Goal: Information Seeking & Learning: Learn about a topic

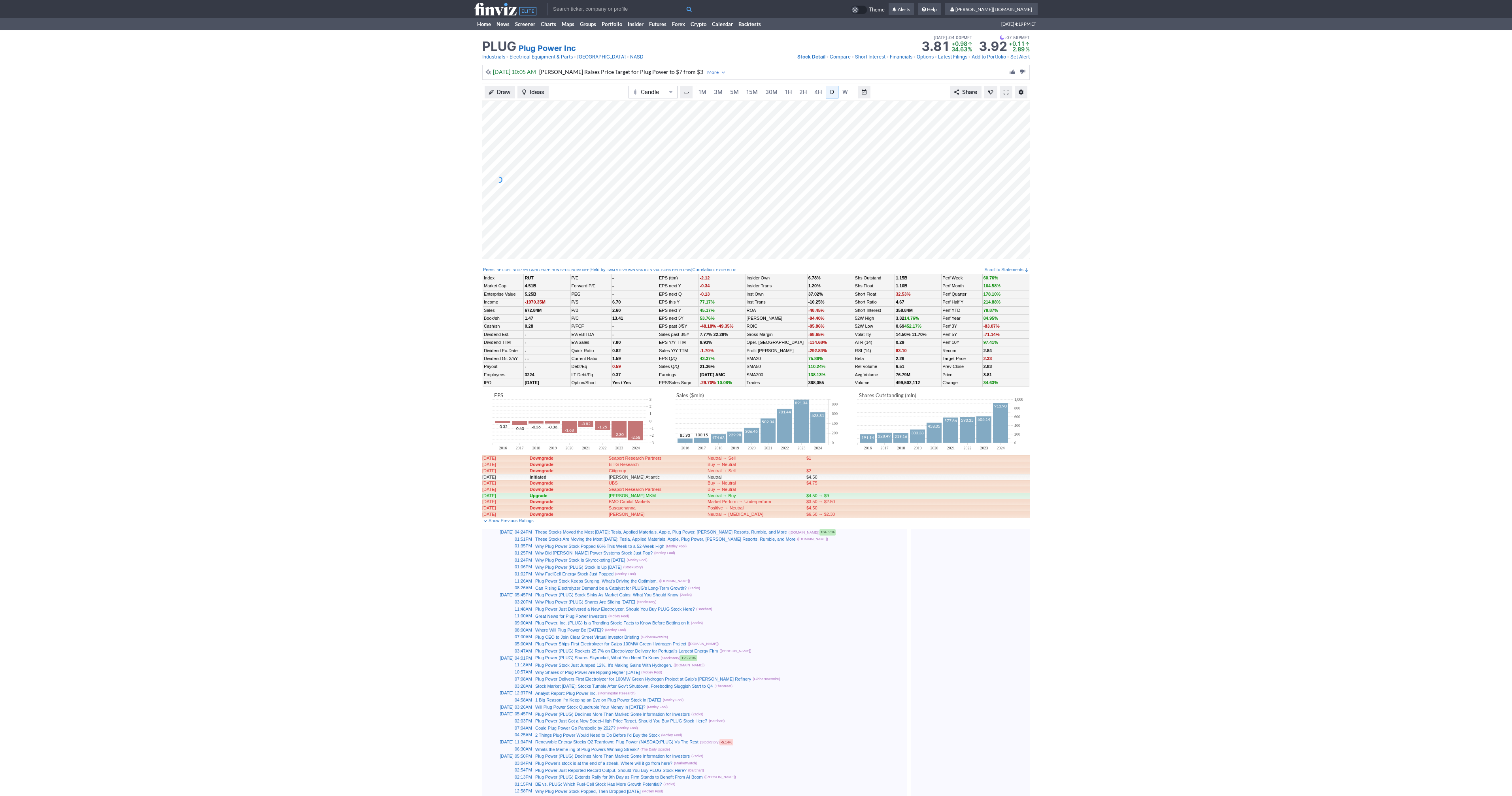
scroll to position [0, 8]
click at [1005, 93] on span at bounding box center [1005, 92] width 5 height 6
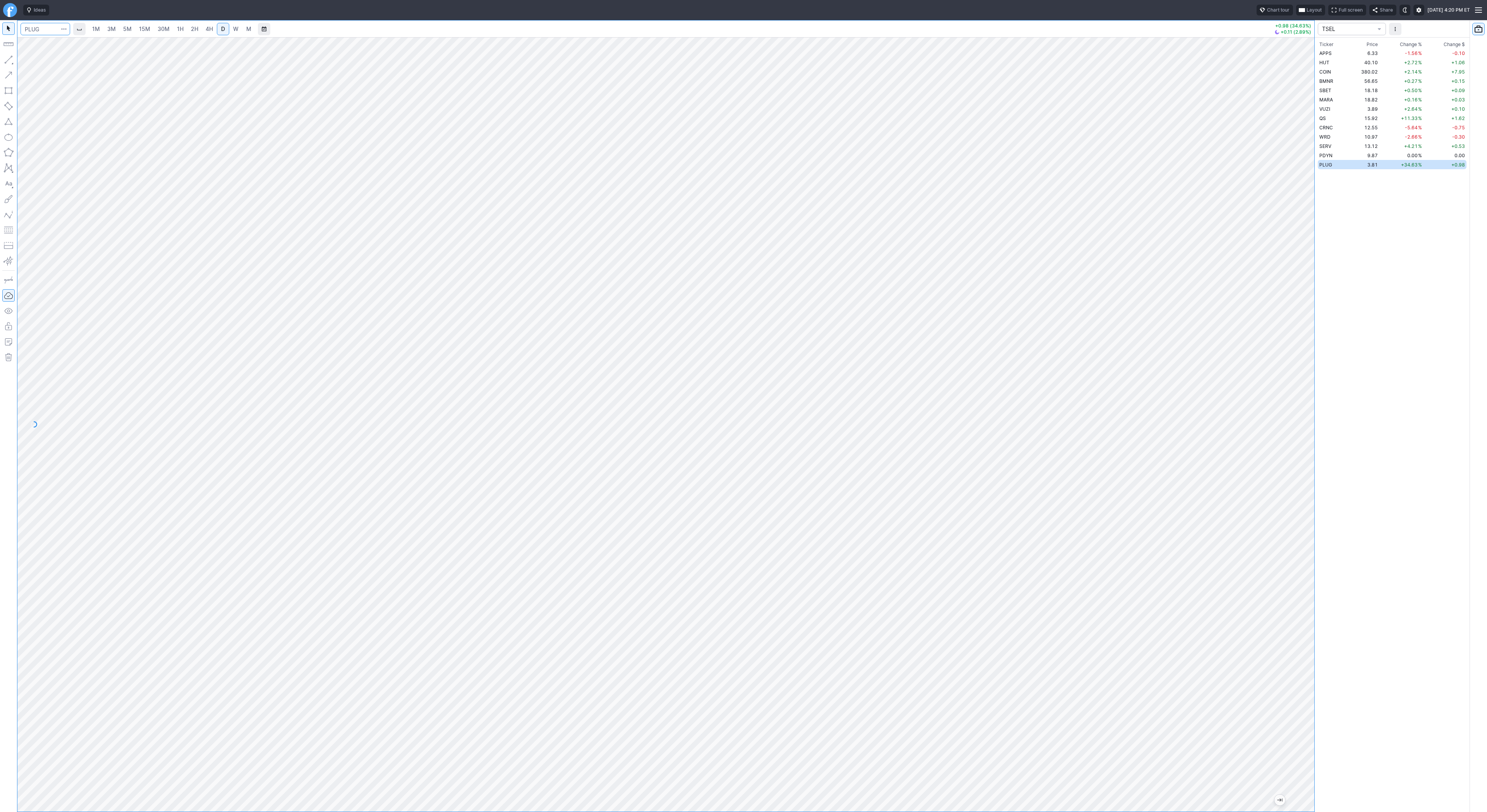
click at [41, 33] on input "Search" at bounding box center [45, 29] width 49 height 13
type input "eth"
click at [103, 147] on span "Eth ereum / USD" at bounding box center [106, 143] width 112 height 6
drag, startPoint x: 1308, startPoint y: 161, endPoint x: 1315, endPoint y: 276, distance: 115.2
click at [1315, 276] on div "1M 3M 5M 15M 30M 1H 2H 4H D W M -36.59 (0.81%) TSEL Ticker Price Chg.% Change %…" at bounding box center [743, 416] width 1487 height 792
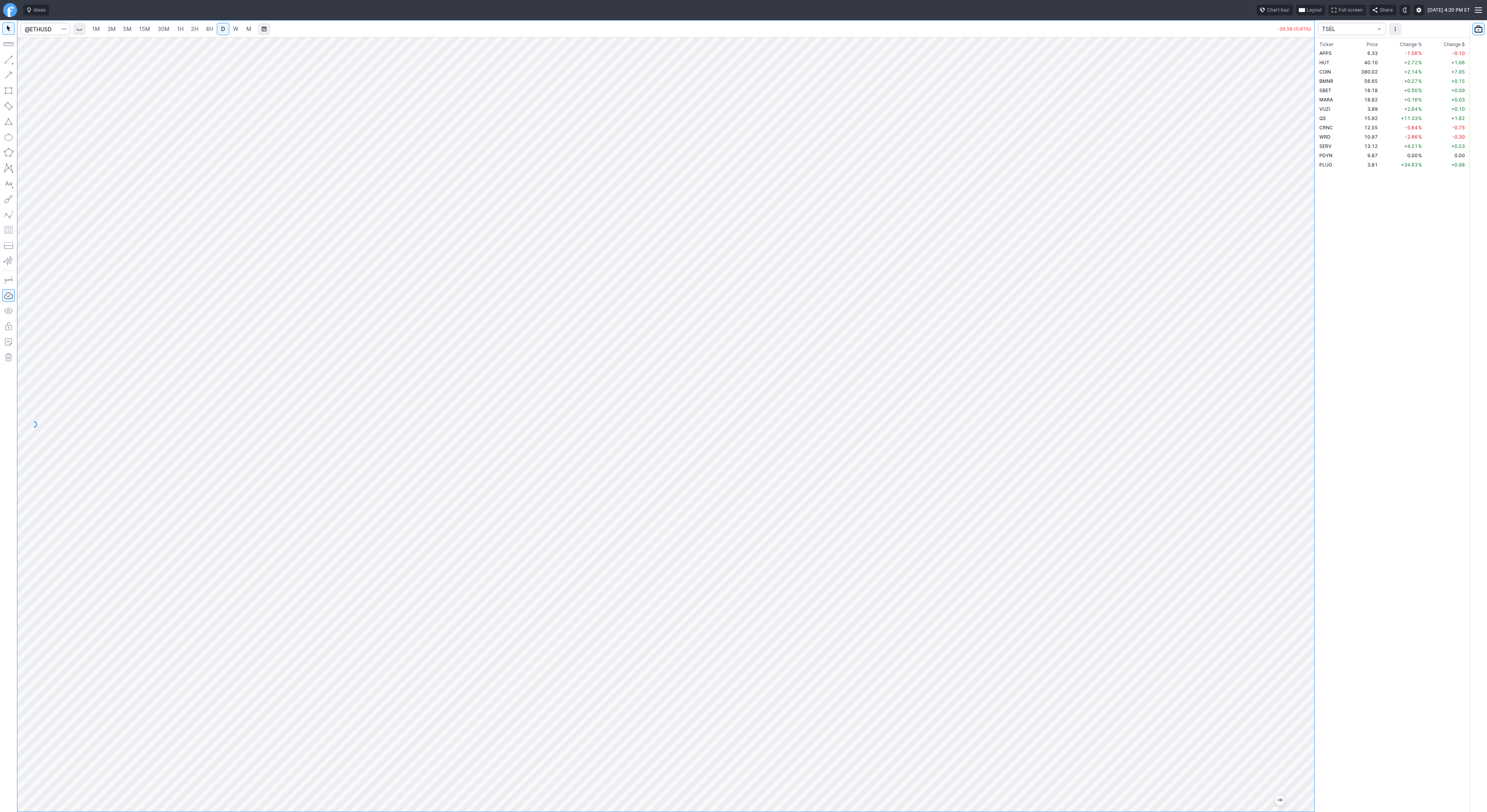
drag, startPoint x: 1308, startPoint y: 437, endPoint x: 1303, endPoint y: 266, distance: 171.1
click at [1303, 266] on div at bounding box center [1307, 422] width 16 height 755
click at [194, 29] on span "2H" at bounding box center [195, 28] width 8 height 6
click at [209, 31] on span "4H" at bounding box center [210, 28] width 8 height 6
drag, startPoint x: 32, startPoint y: 59, endPoint x: 46, endPoint y: 70, distance: 17.8
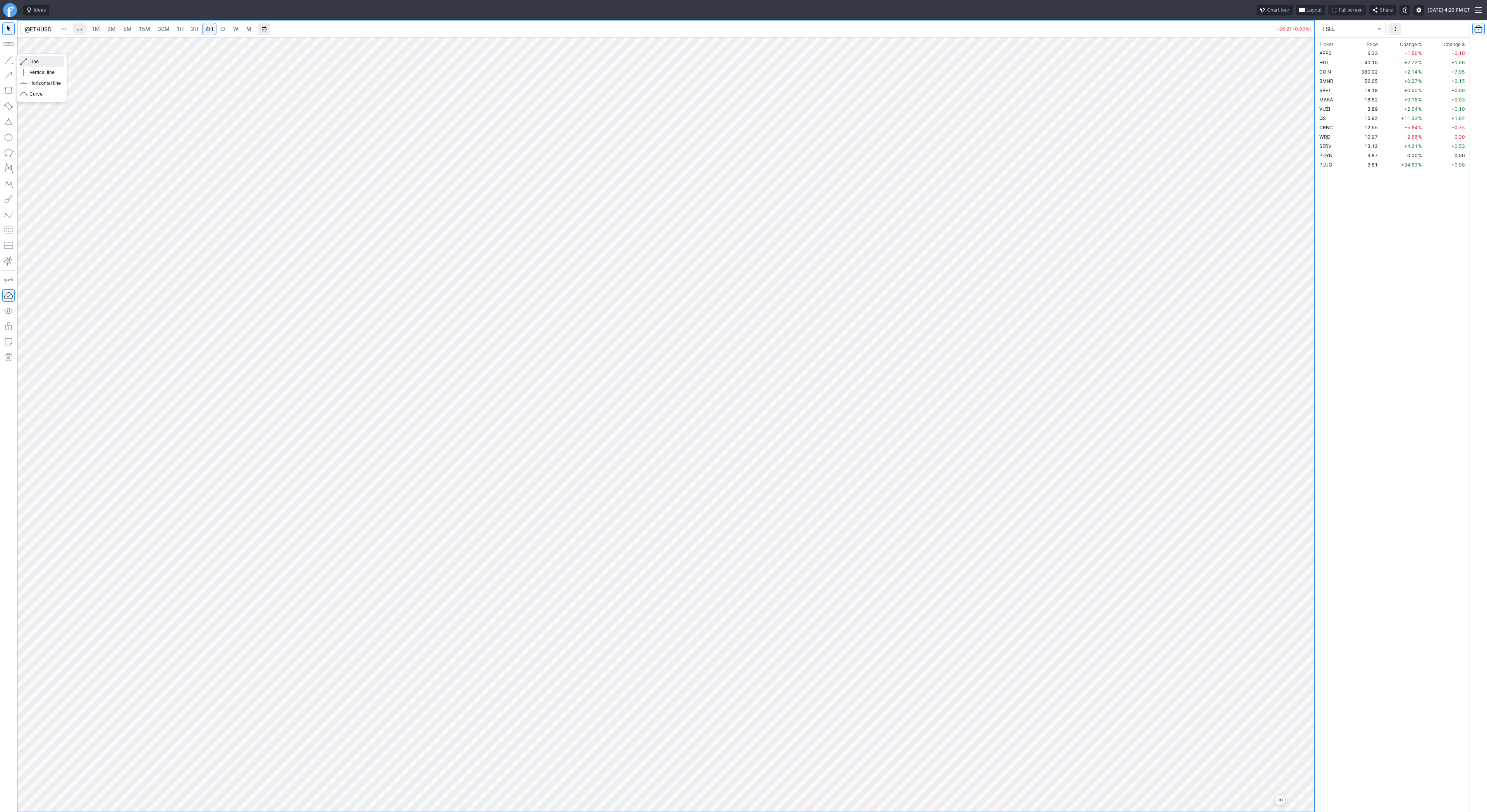
click at [32, 59] on span "Line" at bounding box center [45, 61] width 32 height 8
drag, startPoint x: 1305, startPoint y: 211, endPoint x: 1306, endPoint y: 264, distance: 53.0
click at [1312, 272] on div at bounding box center [1307, 422] width 16 height 755
click at [110, 30] on span "3M" at bounding box center [111, 28] width 8 height 6
click at [135, 29] on link "15M" at bounding box center [144, 29] width 18 height 13
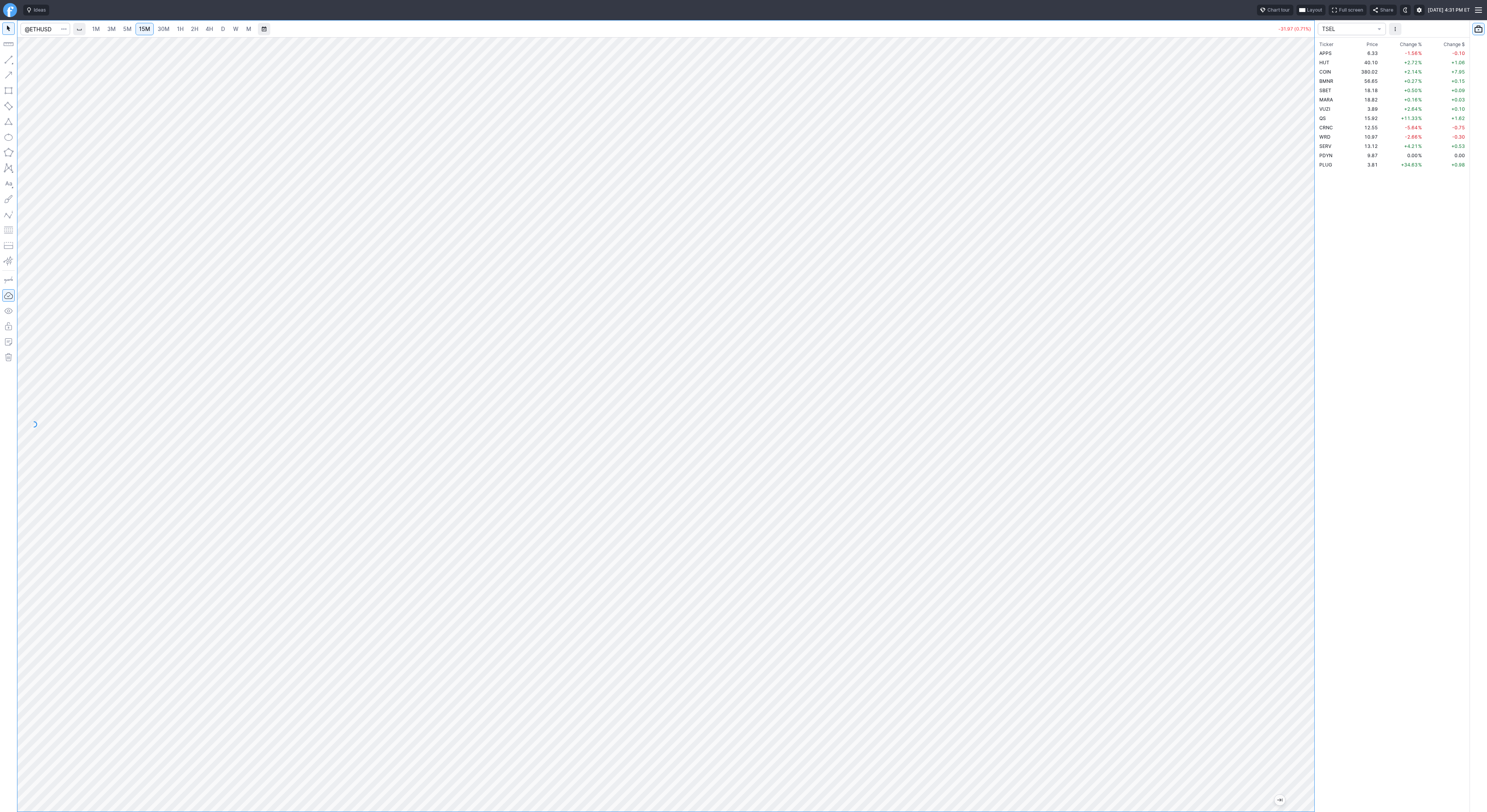
click at [118, 30] on link "3M" at bounding box center [111, 29] width 15 height 13
click at [11, 58] on button "button" at bounding box center [9, 59] width 13 height 13
click at [192, 32] on span "2H" at bounding box center [195, 29] width 8 height 8
click at [1313, 399] on div at bounding box center [666, 425] width 1297 height 775
click at [1300, 499] on div at bounding box center [666, 425] width 1297 height 775
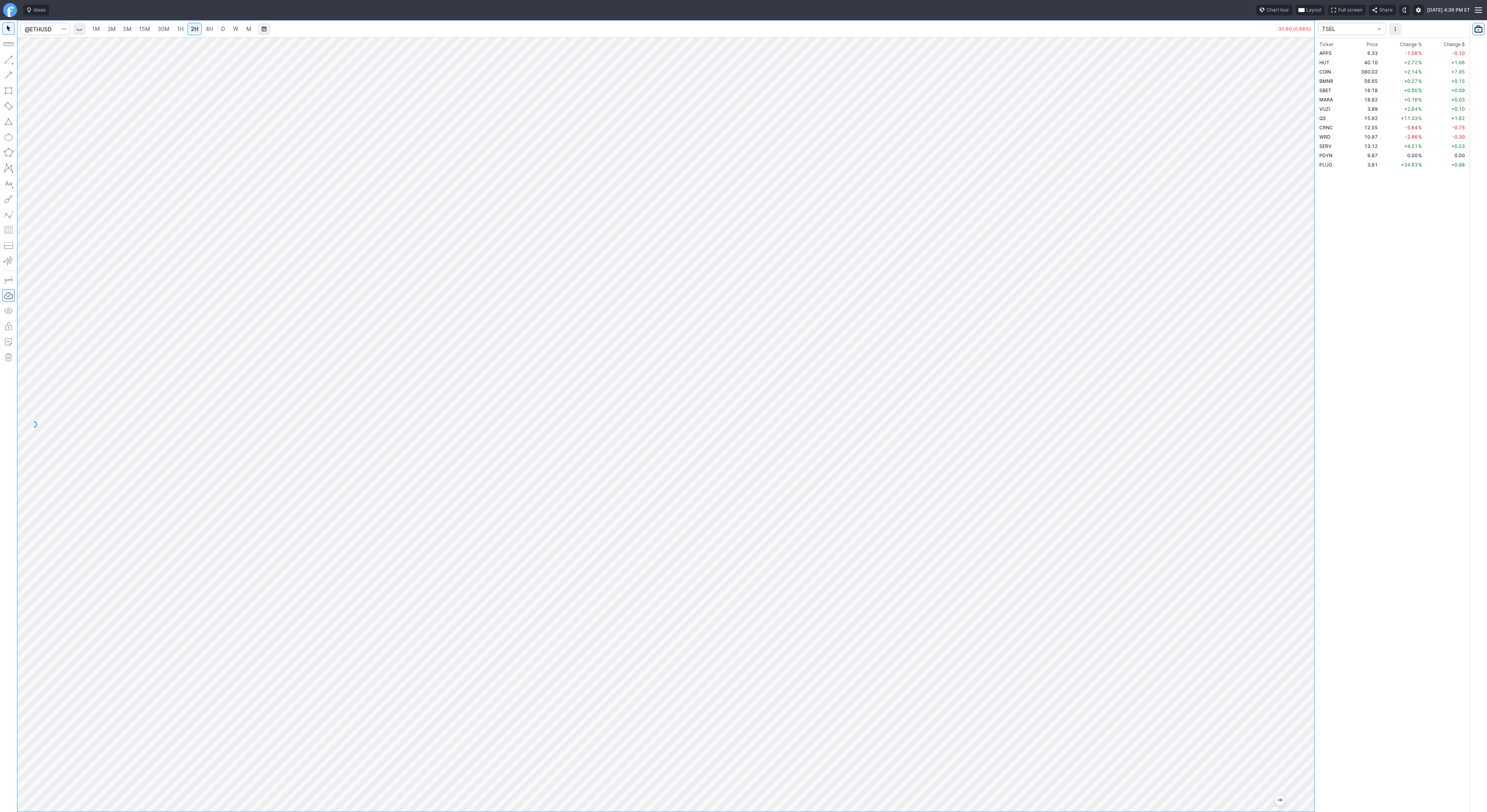
drag, startPoint x: 1307, startPoint y: 301, endPoint x: 1316, endPoint y: 453, distance: 152.3
click at [1327, 500] on div "1M 3M 5M 15M 30M 1H 2H 4H D W M -30.80 (0.68%) TSEL Ticker Price Chg.% Change %…" at bounding box center [743, 416] width 1487 height 792
click at [1477, 28] on button "Portfolio watchlist" at bounding box center [1479, 29] width 13 height 13
